Goal: Information Seeking & Learning: Learn about a topic

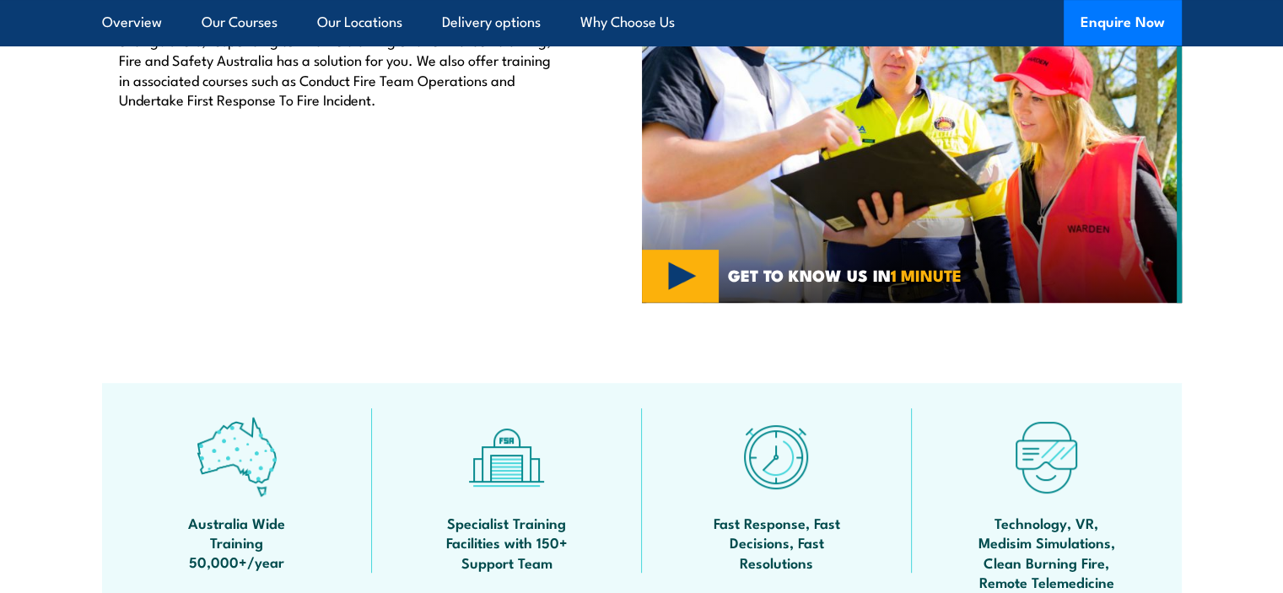
scroll to position [622, 0]
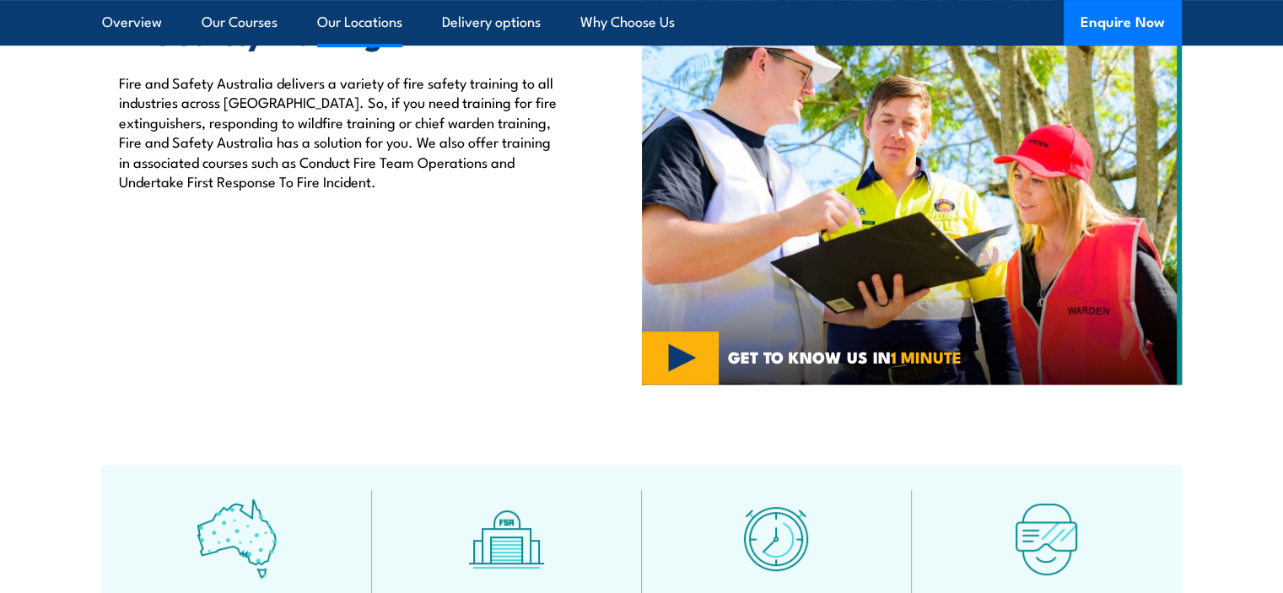
click at [358, 32] on link "Our Locations" at bounding box center [359, 22] width 85 height 45
click at [357, 20] on link "Our Locations" at bounding box center [359, 22] width 85 height 45
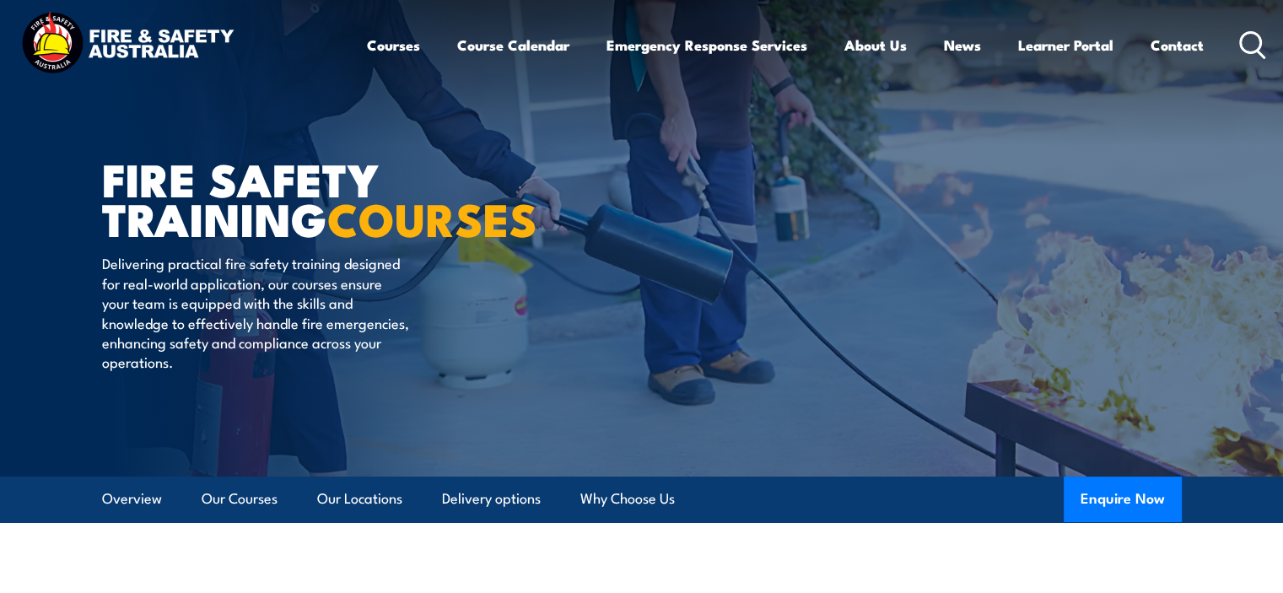
scroll to position [0, 0]
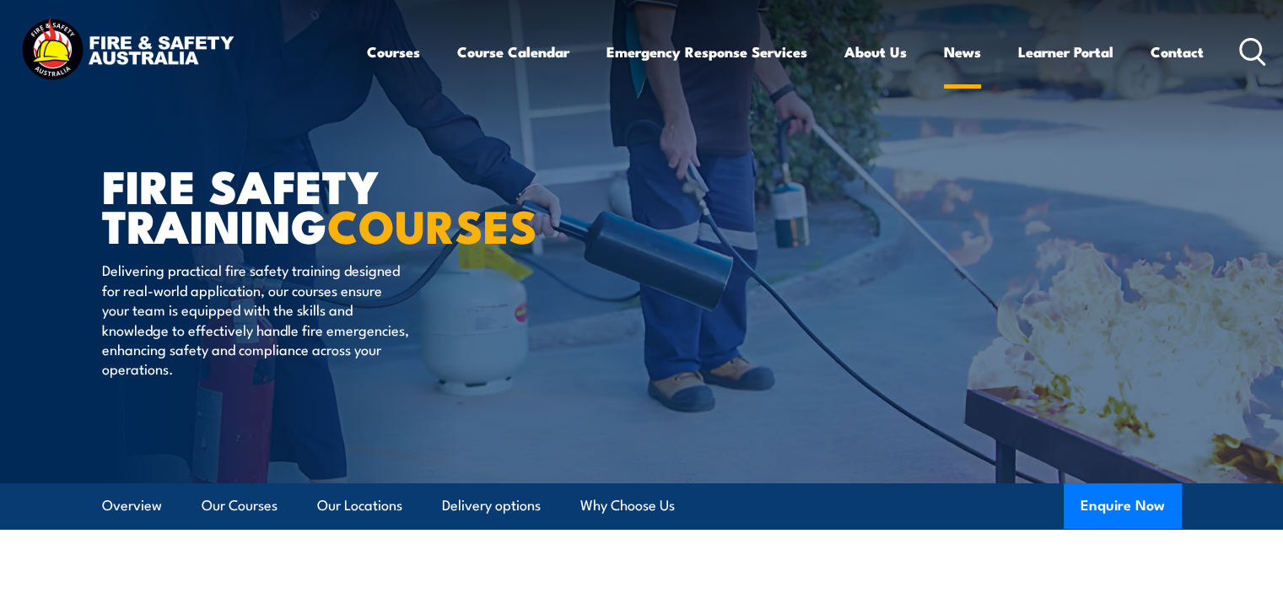
click at [964, 53] on link "News" at bounding box center [962, 52] width 37 height 45
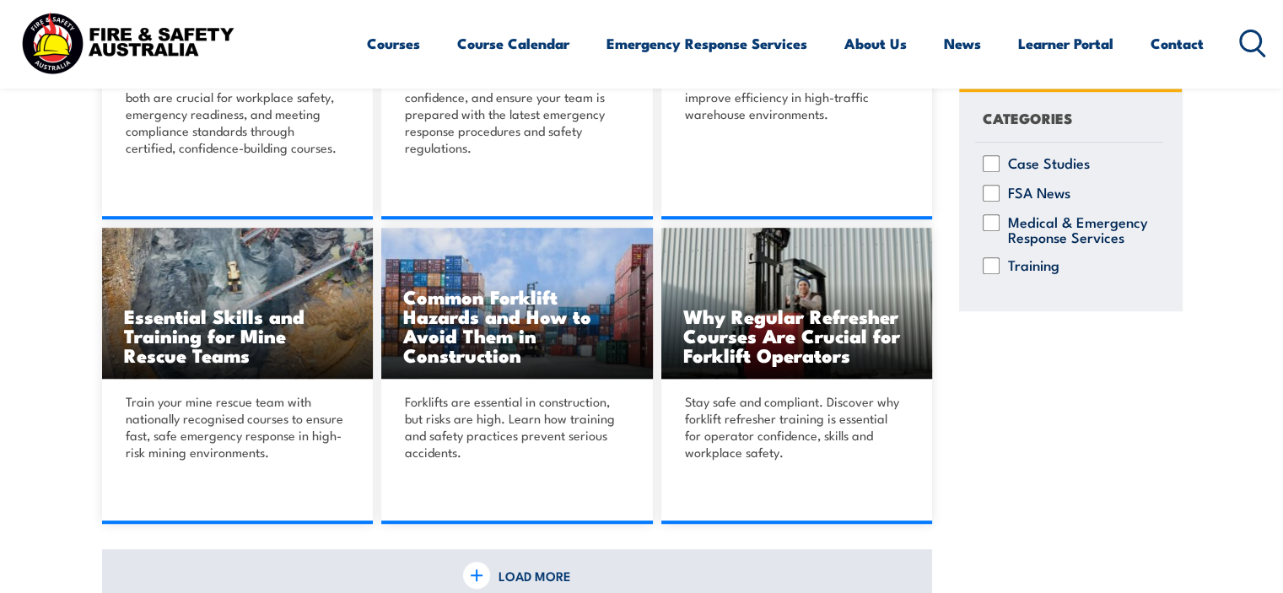
scroll to position [1012, 0]
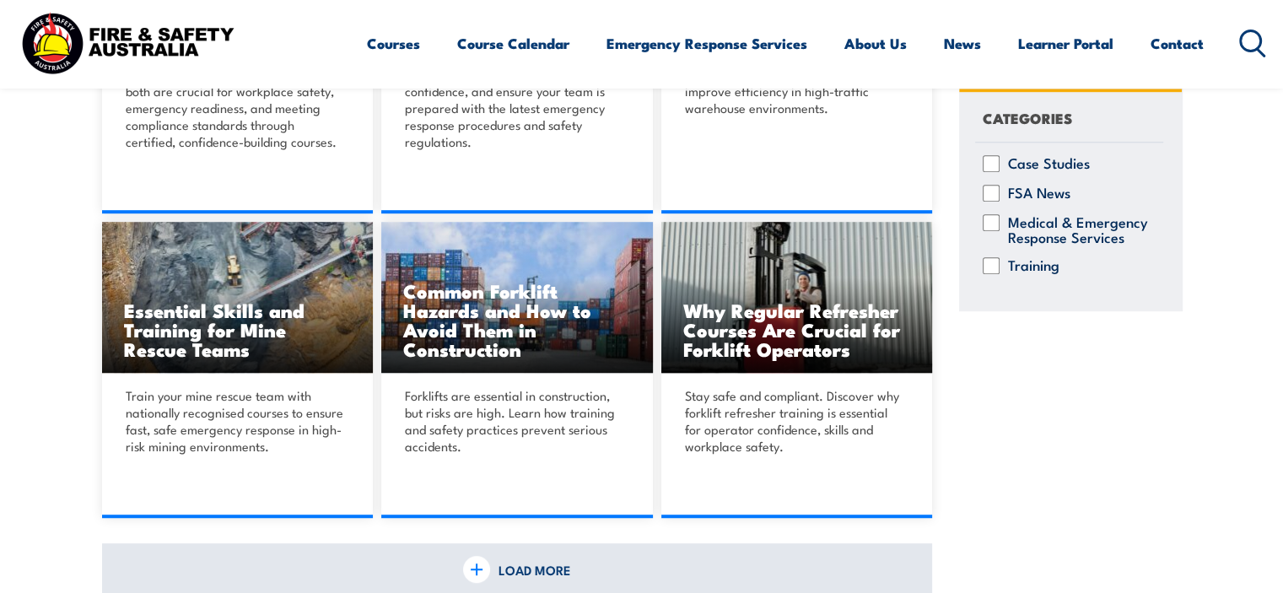
click at [988, 267] on input "Training" at bounding box center [991, 265] width 17 height 17
checkbox input "true"
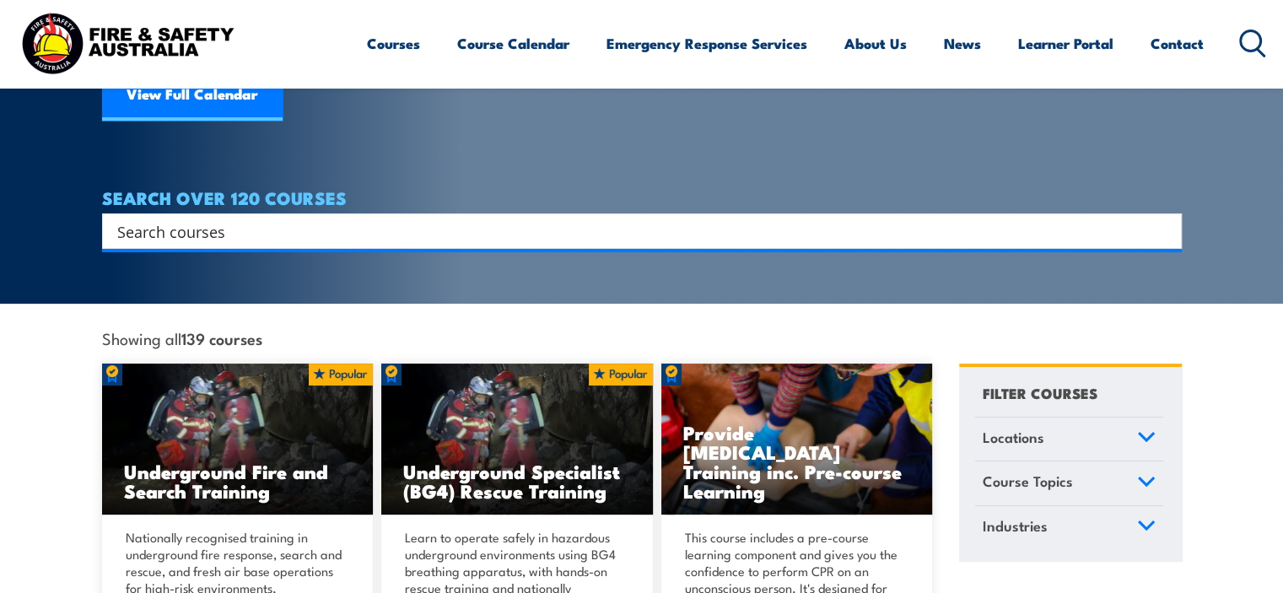
scroll to position [337, 0]
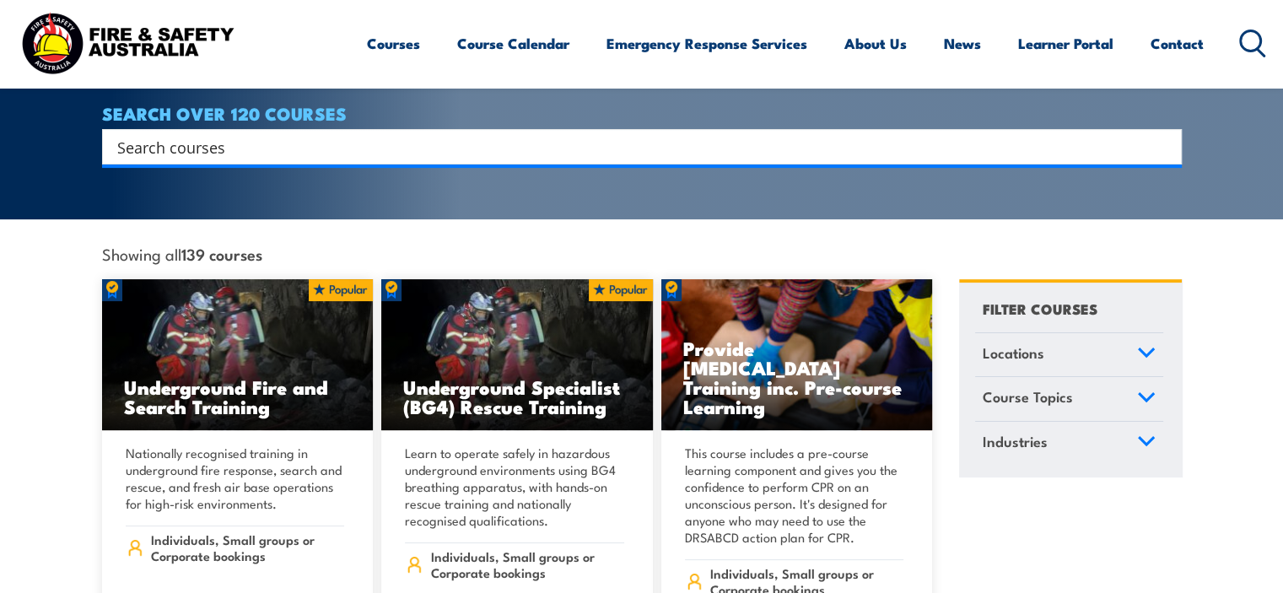
click at [1147, 347] on icon at bounding box center [1146, 353] width 19 height 12
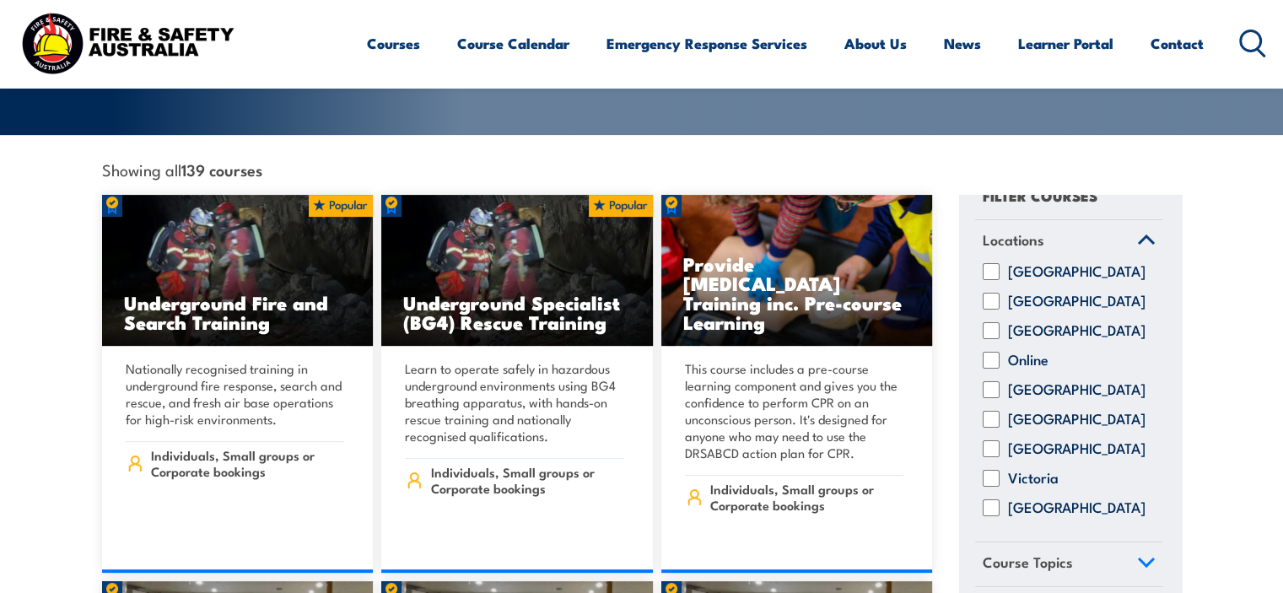
scroll to position [44, 0]
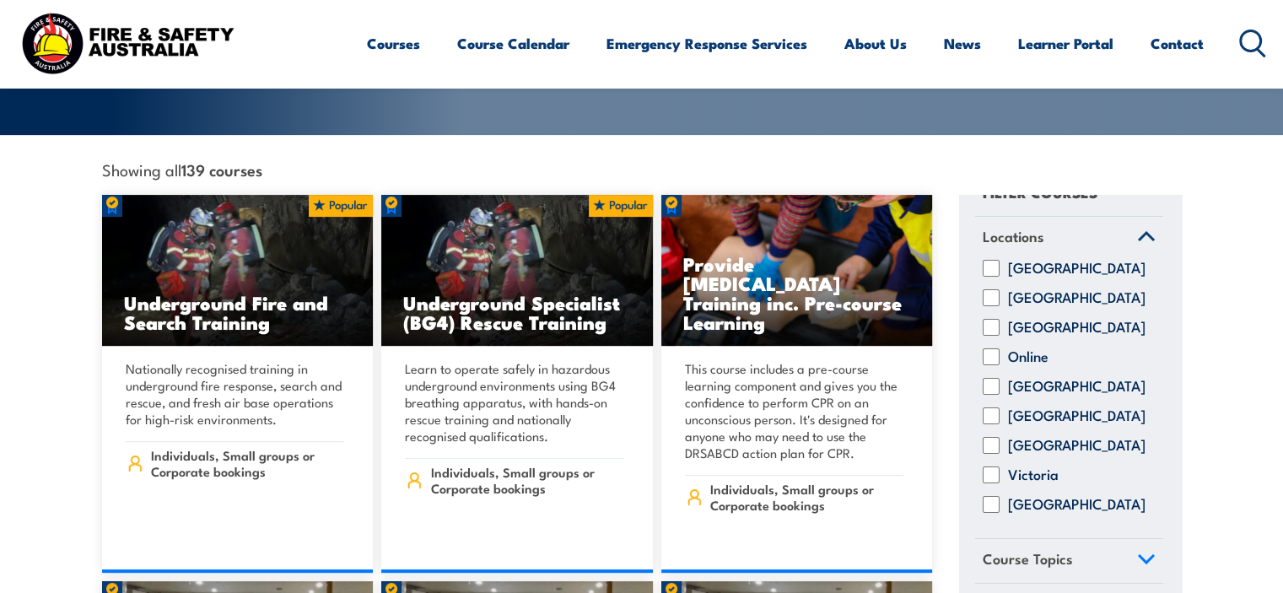
click at [994, 467] on input "Victoria" at bounding box center [991, 475] width 17 height 17
checkbox input "true"
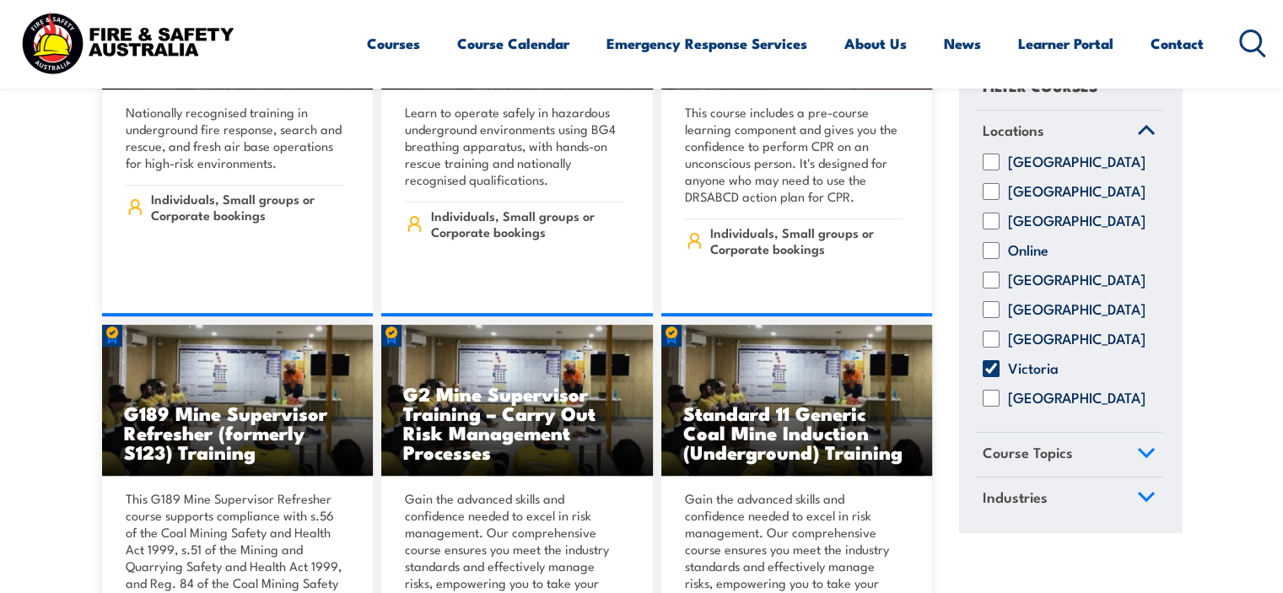
scroll to position [759, 0]
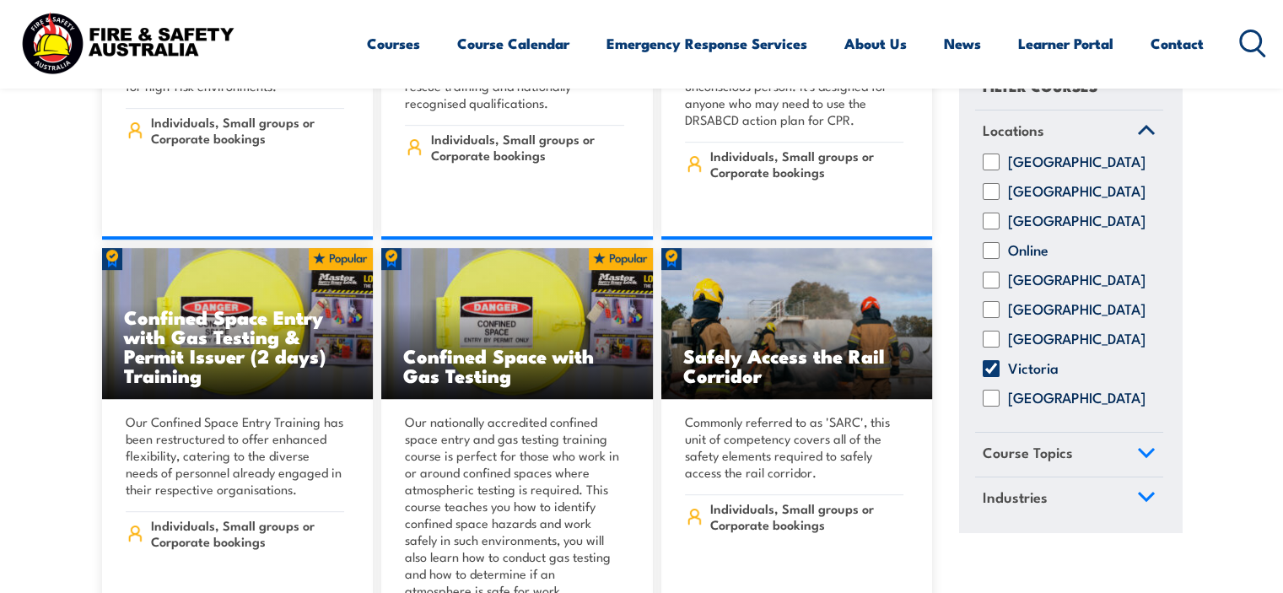
scroll to position [759, 0]
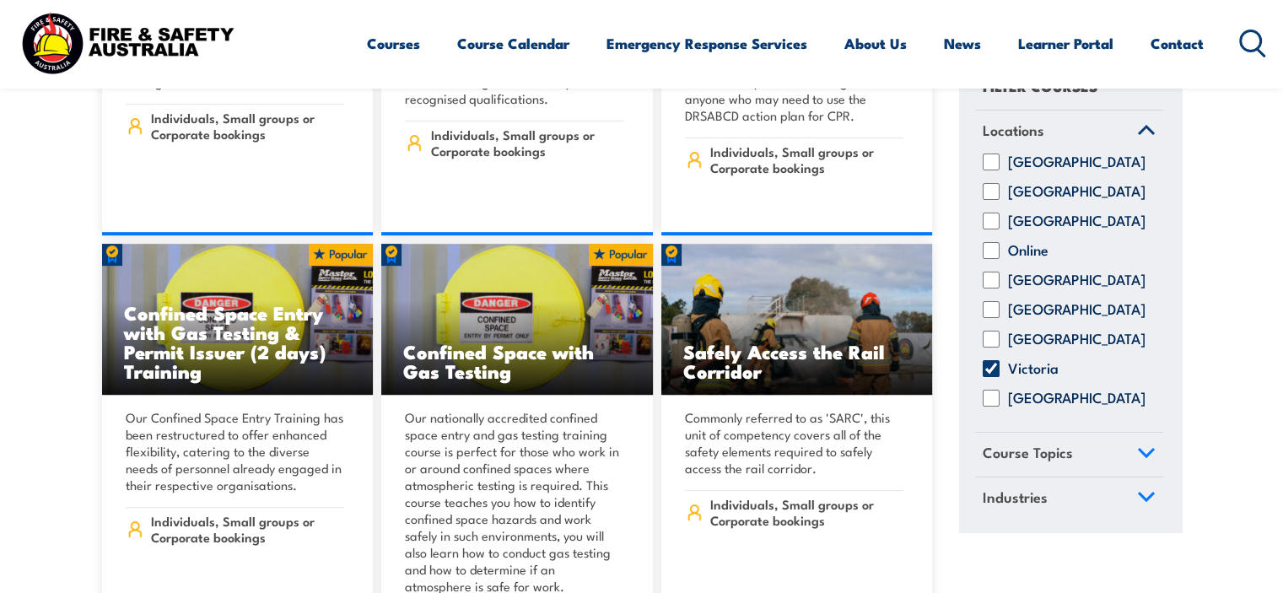
click at [1139, 452] on icon at bounding box center [1146, 453] width 15 height 8
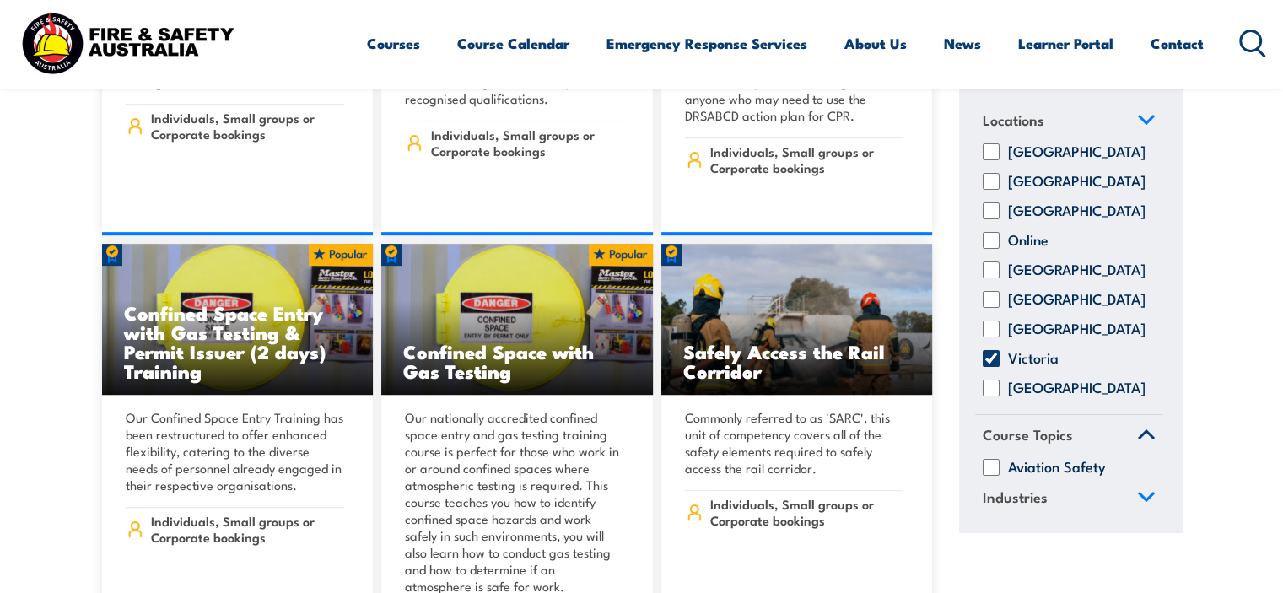
scroll to position [44, 0]
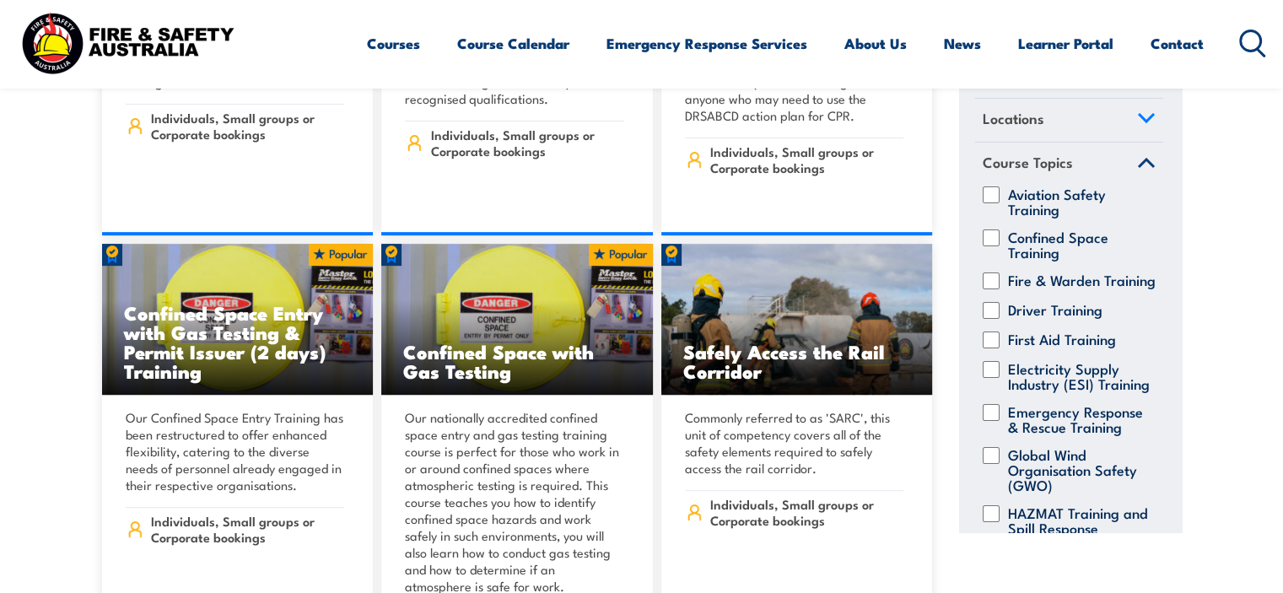
click at [992, 283] on input "Fire & Warden Training" at bounding box center [991, 281] width 17 height 17
checkbox input "true"
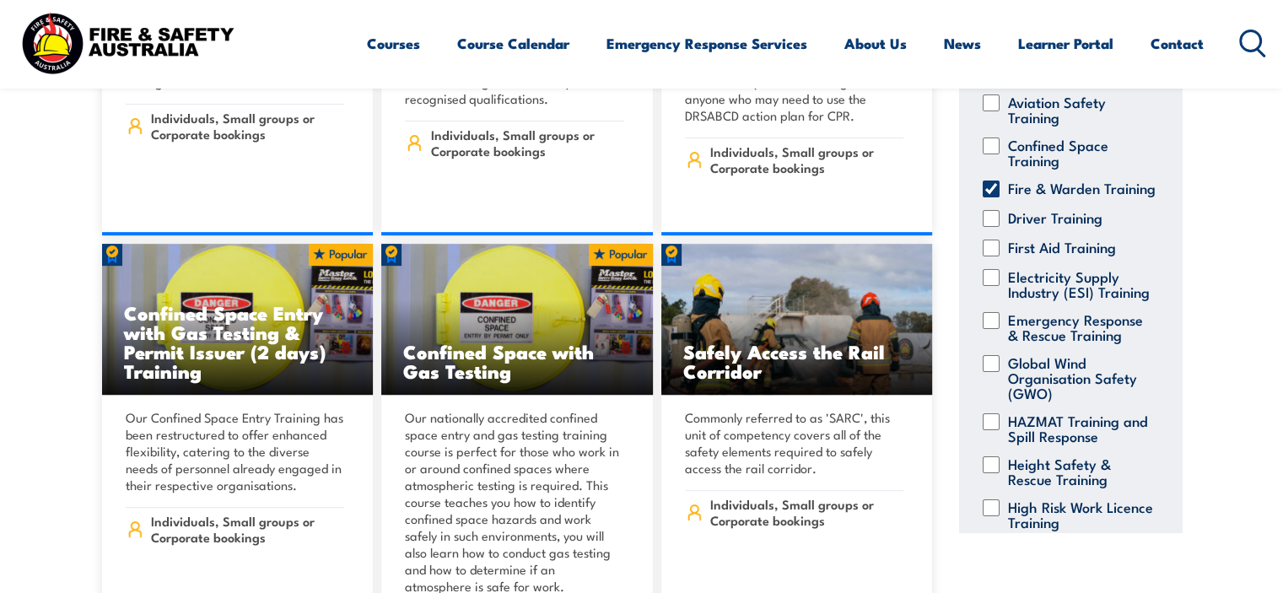
scroll to position [142, 0]
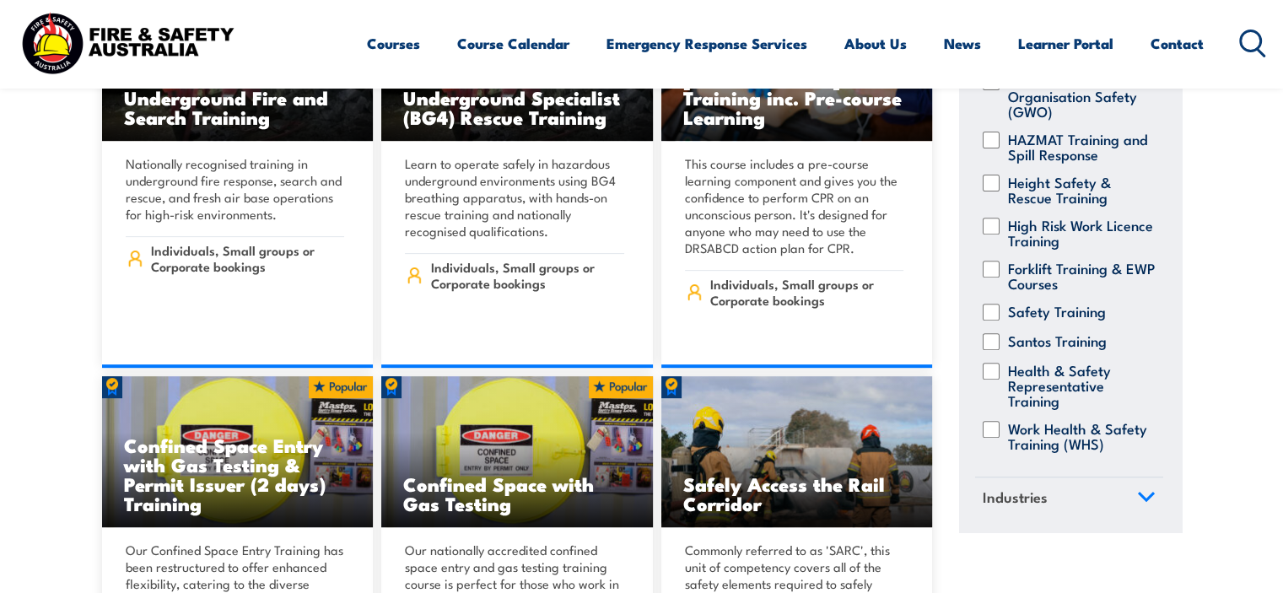
scroll to position [675, 0]
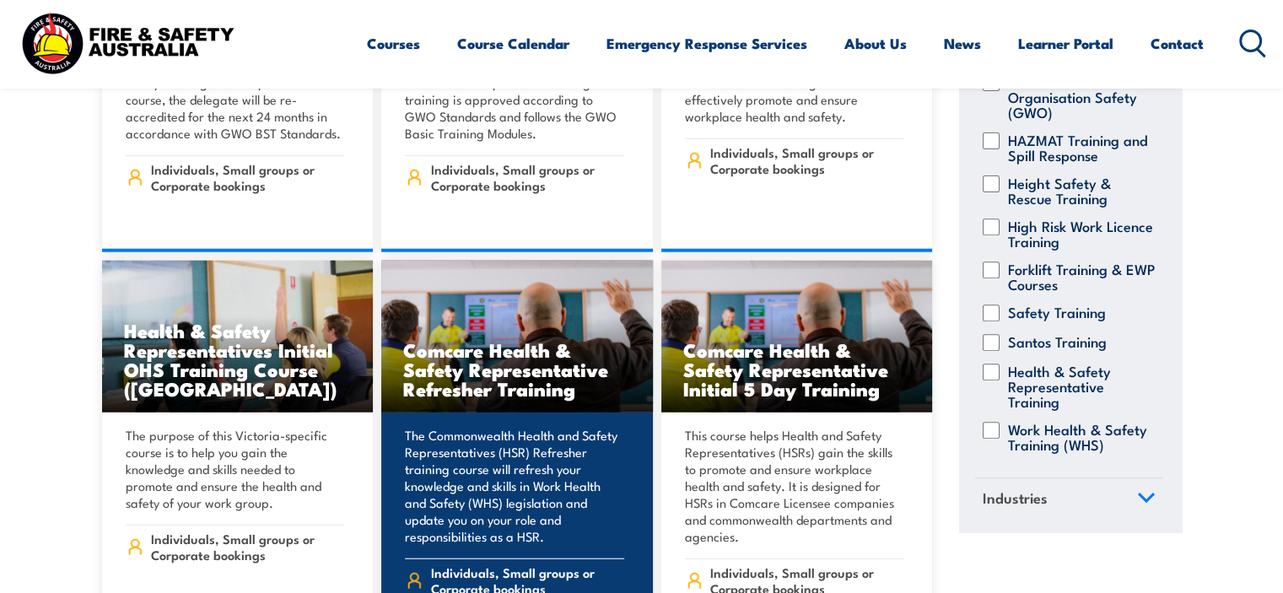
scroll to position [4641, 0]
